Goal: Transaction & Acquisition: Purchase product/service

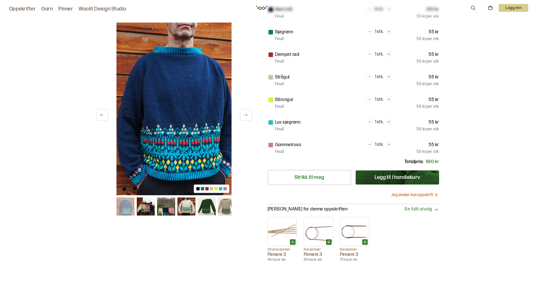
scroll to position [169, 0]
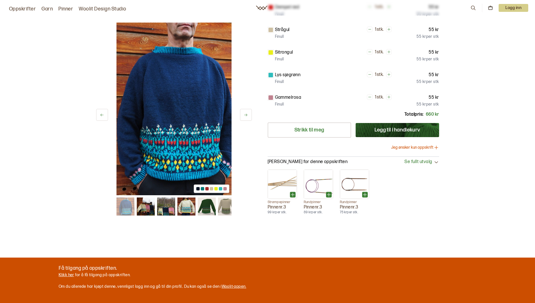
click at [141, 205] on img at bounding box center [146, 206] width 18 height 18
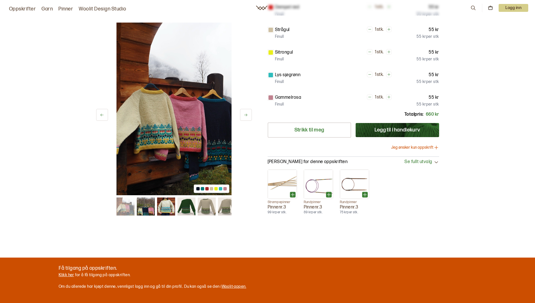
click at [160, 207] on img at bounding box center [166, 206] width 18 height 18
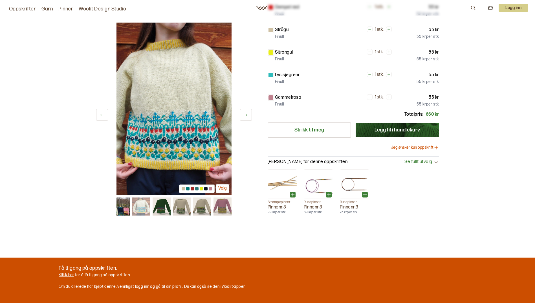
click at [180, 212] on img at bounding box center [182, 206] width 18 height 18
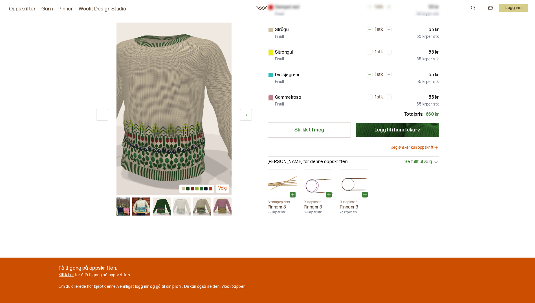
click at [203, 210] on img at bounding box center [202, 206] width 18 height 18
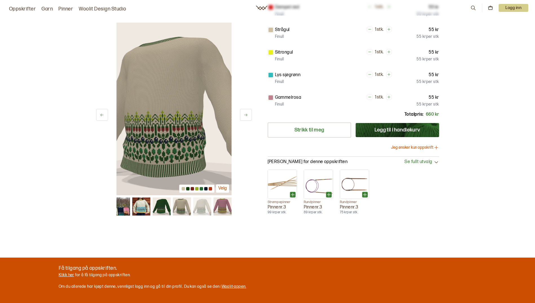
click at [217, 207] on img at bounding box center [222, 206] width 18 height 18
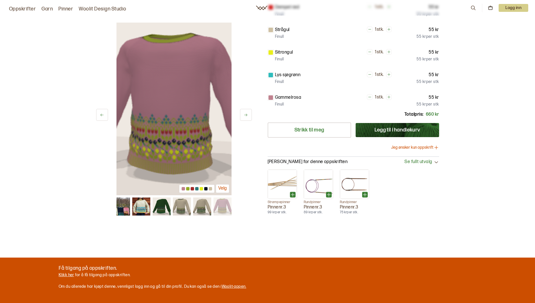
click at [223, 190] on button "Velg" at bounding box center [223, 188] width 14 height 9
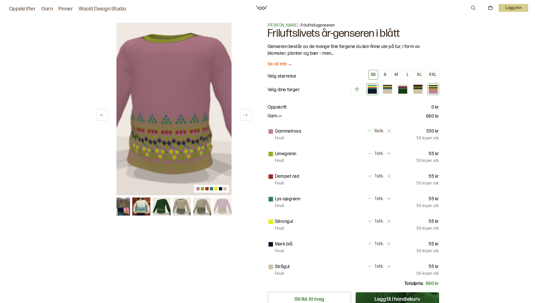
click at [373, 90] on div at bounding box center [371, 91] width 9 height 5
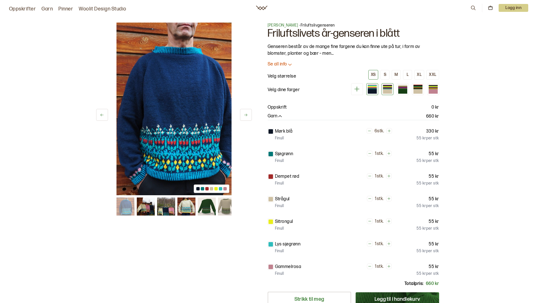
click at [384, 90] on div at bounding box center [387, 91] width 9 height 5
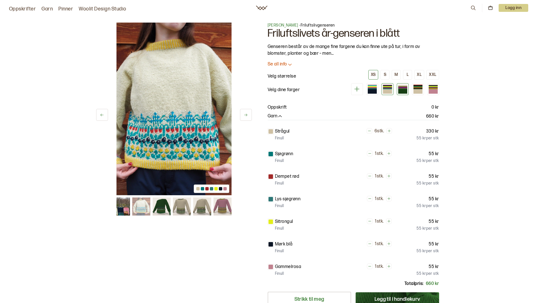
click at [404, 88] on div at bounding box center [402, 88] width 9 height 1
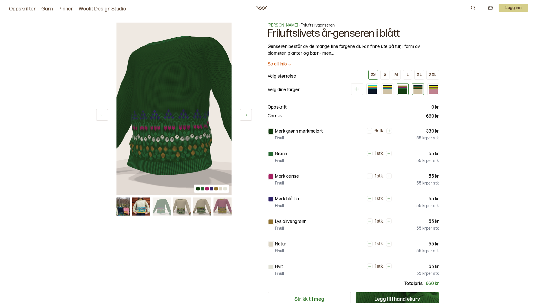
click at [416, 88] on div at bounding box center [417, 88] width 9 height 1
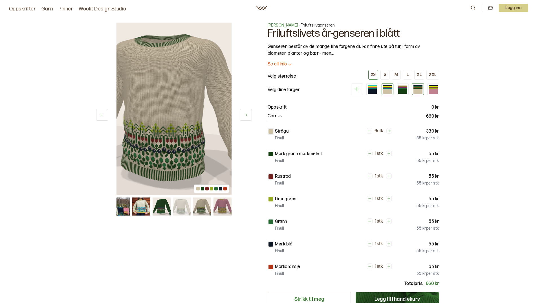
click at [385, 91] on div at bounding box center [387, 91] width 9 height 5
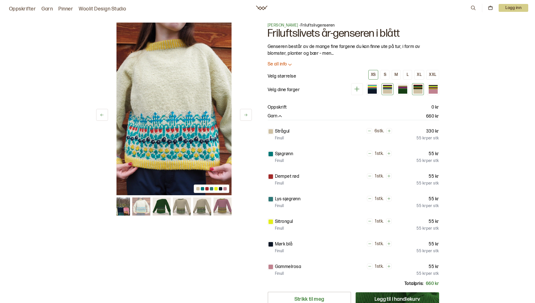
click at [416, 91] on div at bounding box center [417, 91] width 9 height 5
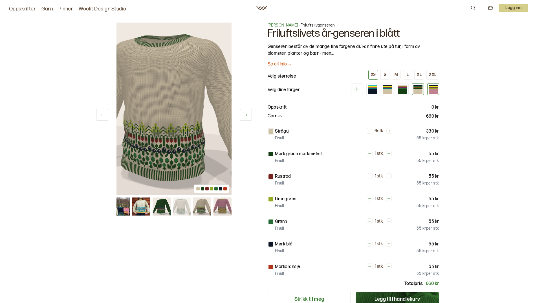
click at [434, 89] on div at bounding box center [432, 91] width 9 height 5
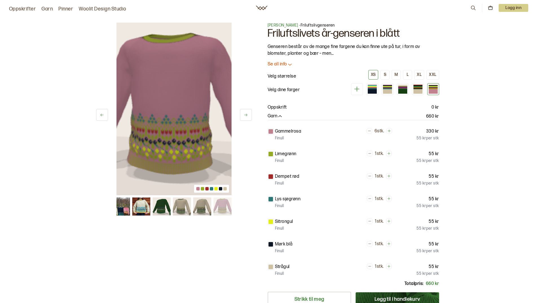
click at [287, 64] on p "Se all info" at bounding box center [276, 64] width 19 height 6
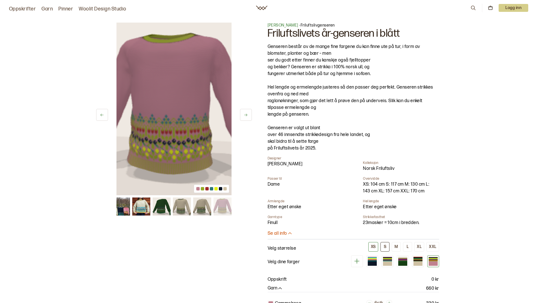
click at [384, 245] on div "S" at bounding box center [385, 246] width 3 height 5
click at [23, 9] on link "Oppskrifter" at bounding box center [22, 9] width 27 height 8
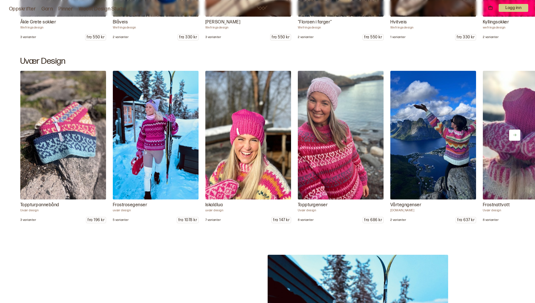
scroll to position [704, 0]
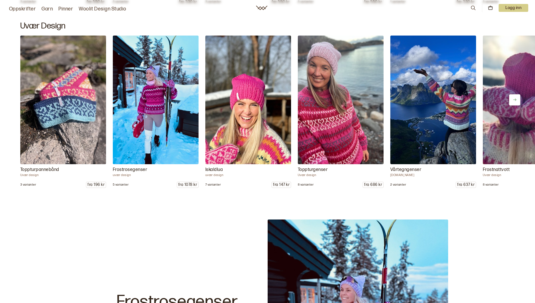
click at [512, 101] on icon at bounding box center [514, 99] width 4 height 4
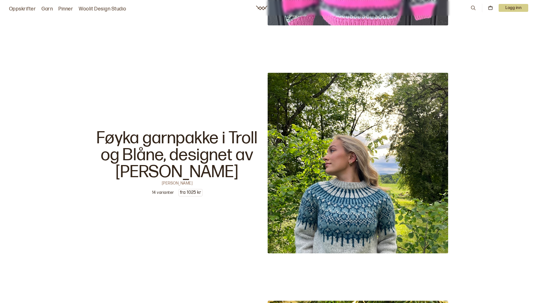
scroll to position [1747, 0]
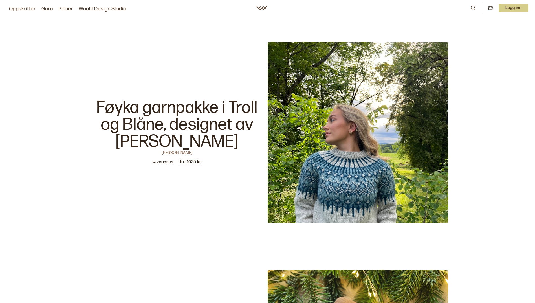
click at [193, 130] on p "Føyka garnpakke i Troll og Blåne, designet av [PERSON_NAME]" at bounding box center [177, 124] width 180 height 51
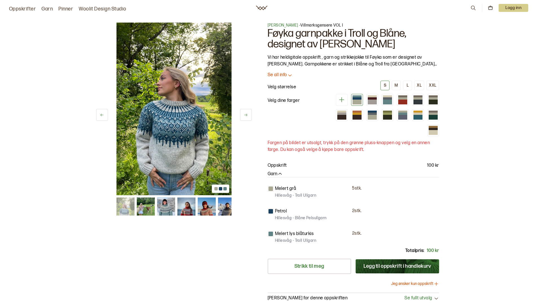
click at [342, 101] on icon at bounding box center [341, 99] width 7 height 7
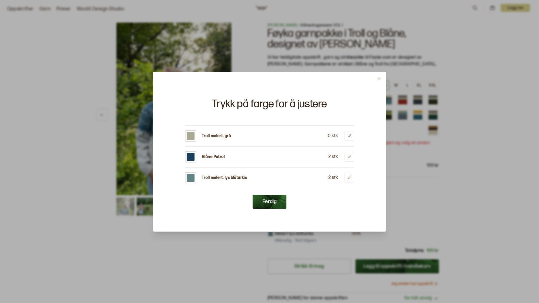
click at [378, 78] on icon at bounding box center [379, 78] width 4 height 4
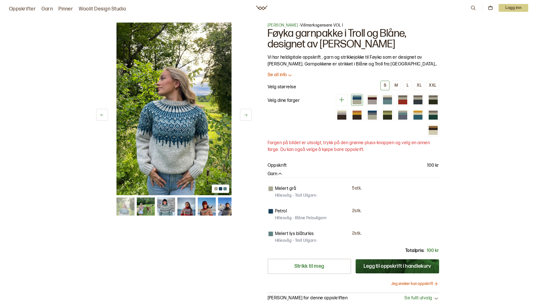
click at [354, 98] on div at bounding box center [356, 98] width 9 height 2
click at [373, 99] on div at bounding box center [371, 101] width 9 height 5
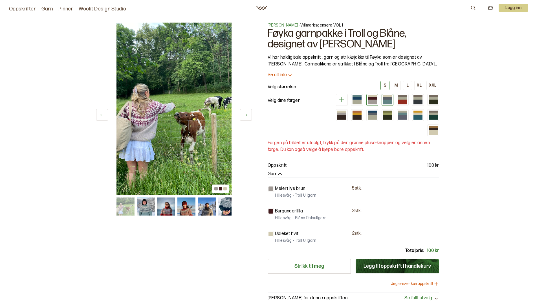
click at [387, 100] on div at bounding box center [387, 101] width 9 height 5
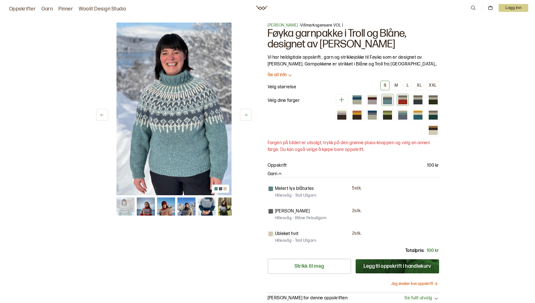
click at [404, 101] on div at bounding box center [402, 101] width 9 height 5
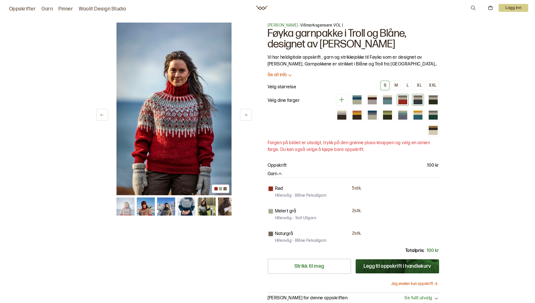
click at [414, 101] on div at bounding box center [417, 101] width 9 height 5
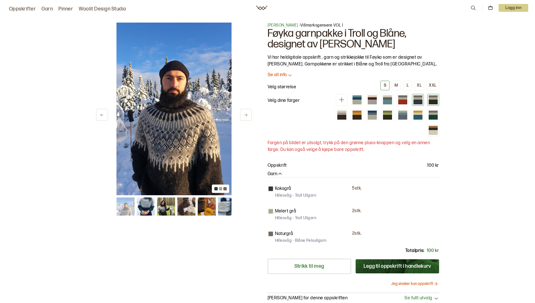
click at [432, 101] on div at bounding box center [432, 101] width 9 height 5
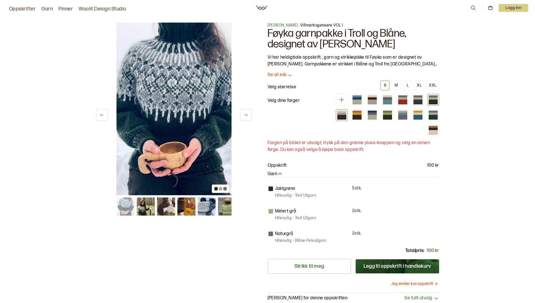
click at [336, 116] on div at bounding box center [342, 115] width 12 height 12
click at [339, 116] on div at bounding box center [341, 117] width 9 height 5
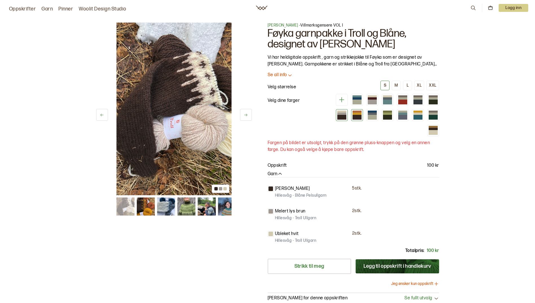
click at [357, 117] on div at bounding box center [356, 117] width 9 height 5
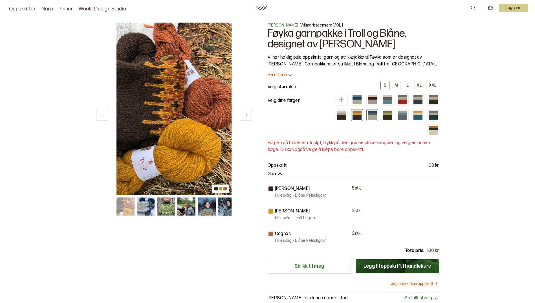
click at [369, 116] on div at bounding box center [371, 117] width 9 height 5
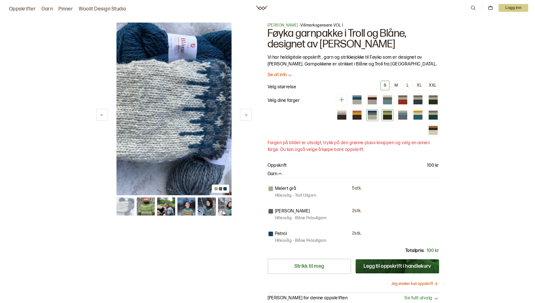
click at [389, 115] on div at bounding box center [387, 117] width 9 height 5
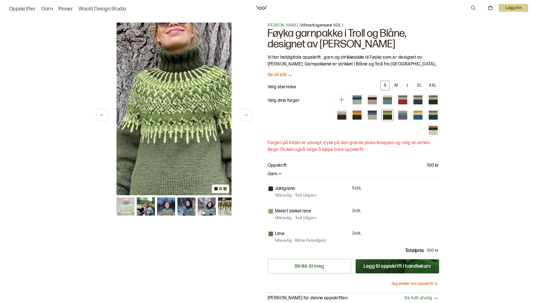
click at [285, 73] on p "Se all info" at bounding box center [276, 75] width 19 height 6
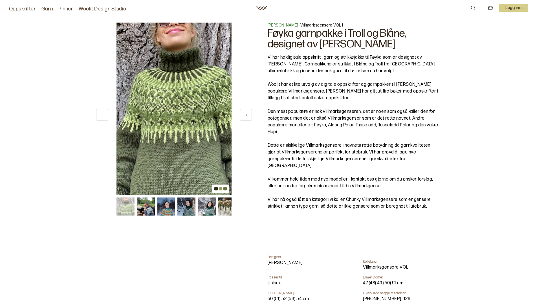
click at [345, 142] on div "Vi har heldigitale oppskrift , garn og strikkejakke til Føyka som er designet a…" at bounding box center [352, 152] width 171 height 196
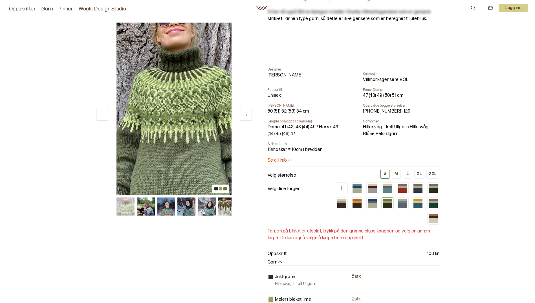
scroll to position [197, 0]
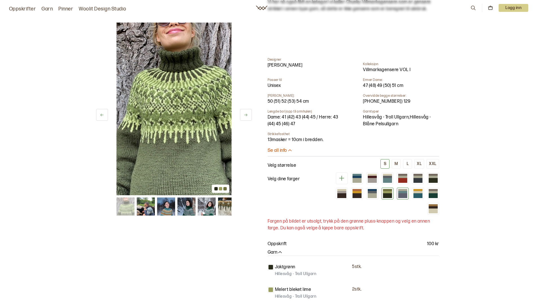
click at [403, 193] on div at bounding box center [402, 195] width 9 height 5
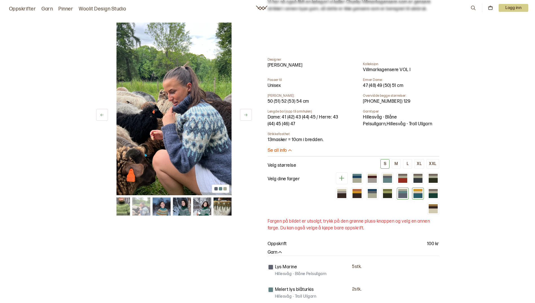
click at [417, 193] on div at bounding box center [417, 195] width 9 height 5
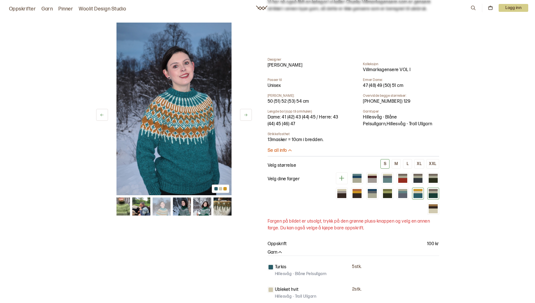
click at [433, 191] on div at bounding box center [432, 192] width 9 height 2
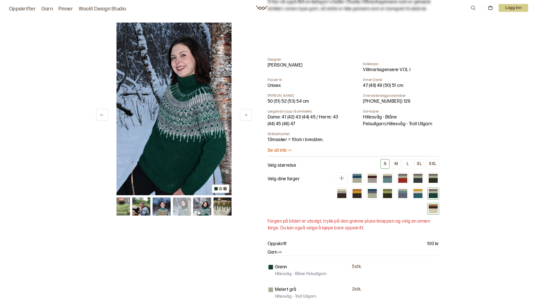
click at [433, 206] on div at bounding box center [432, 207] width 9 height 2
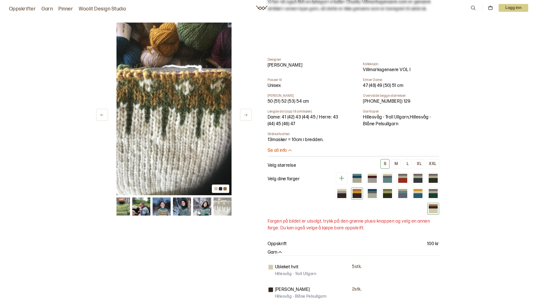
click at [354, 193] on div at bounding box center [356, 195] width 9 height 5
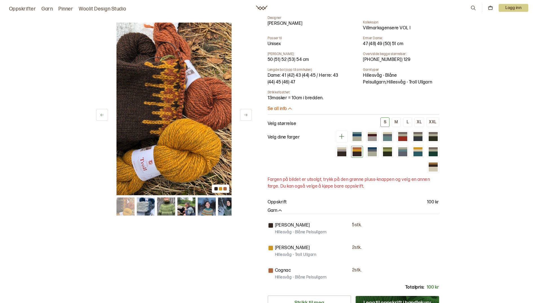
scroll to position [254, 0]
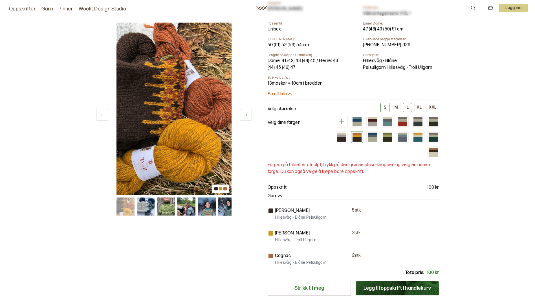
click at [407, 105] on div "L" at bounding box center [407, 107] width 2 height 5
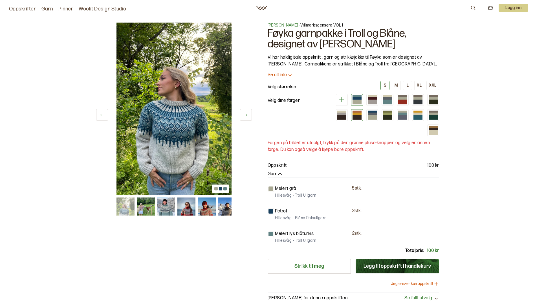
click at [357, 114] on div at bounding box center [356, 113] width 9 height 2
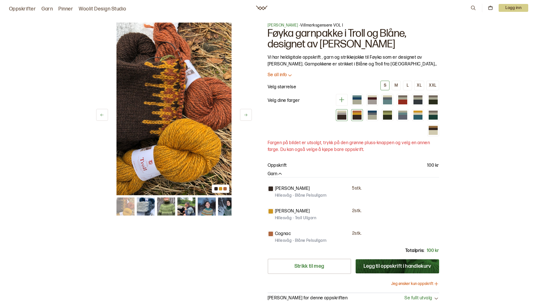
click at [339, 117] on div at bounding box center [341, 117] width 9 height 5
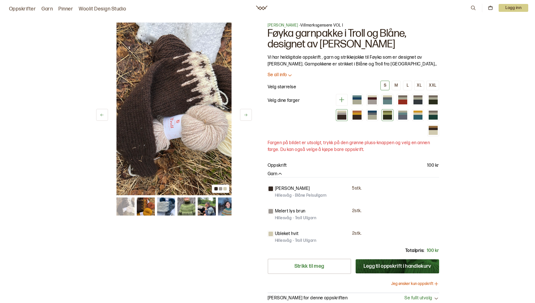
click at [385, 117] on div at bounding box center [387, 117] width 9 height 5
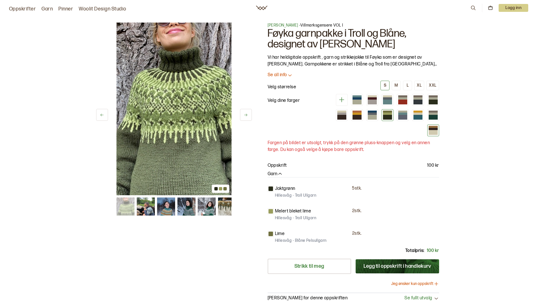
click at [431, 128] on div at bounding box center [432, 129] width 9 height 2
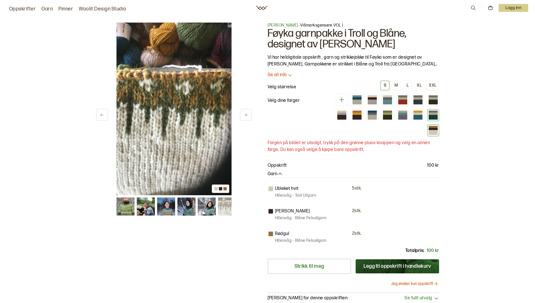
click at [432, 115] on div at bounding box center [432, 117] width 9 height 5
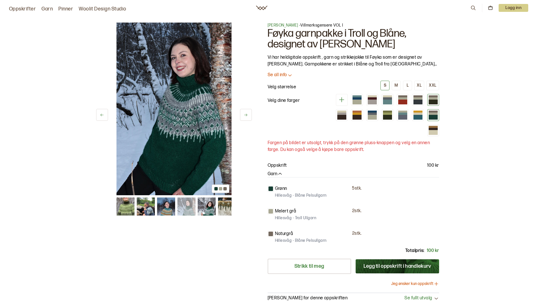
click at [432, 97] on div at bounding box center [432, 96] width 9 height 2
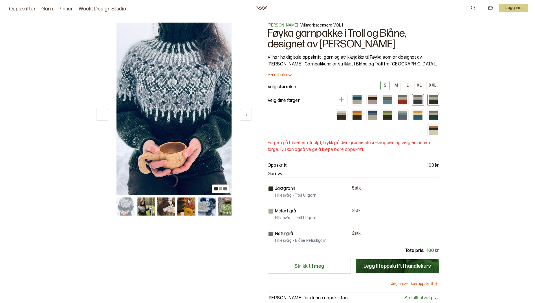
click at [418, 97] on div at bounding box center [417, 98] width 9 height 2
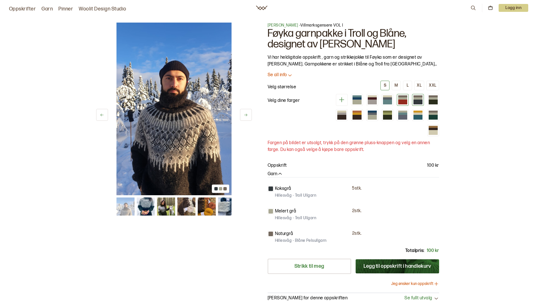
click at [404, 100] on div at bounding box center [402, 101] width 9 height 5
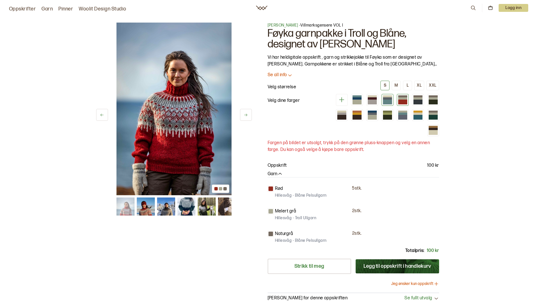
click at [387, 100] on div at bounding box center [387, 101] width 9 height 5
